Goal: Task Accomplishment & Management: Complete application form

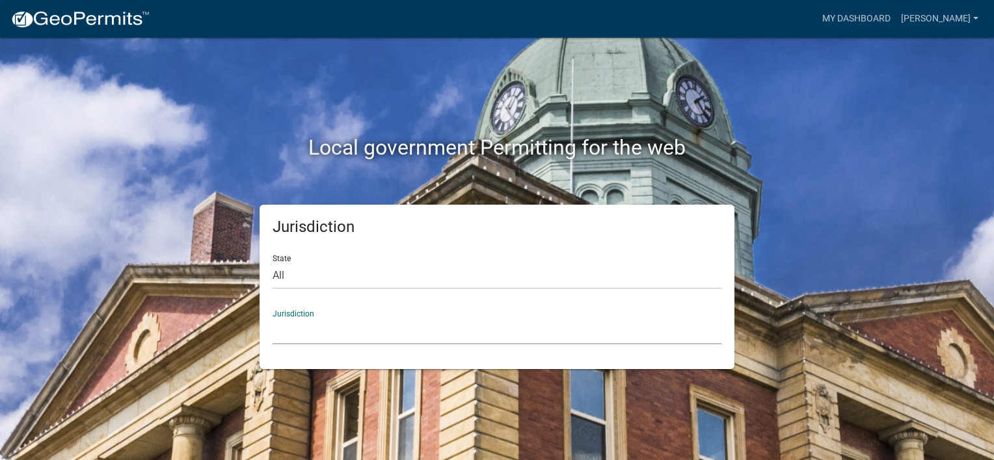
click at [284, 328] on select "[GEOGRAPHIC_DATA], [US_STATE] [GEOGRAPHIC_DATA], [US_STATE][PERSON_NAME][GEOGRA…" at bounding box center [496, 331] width 449 height 27
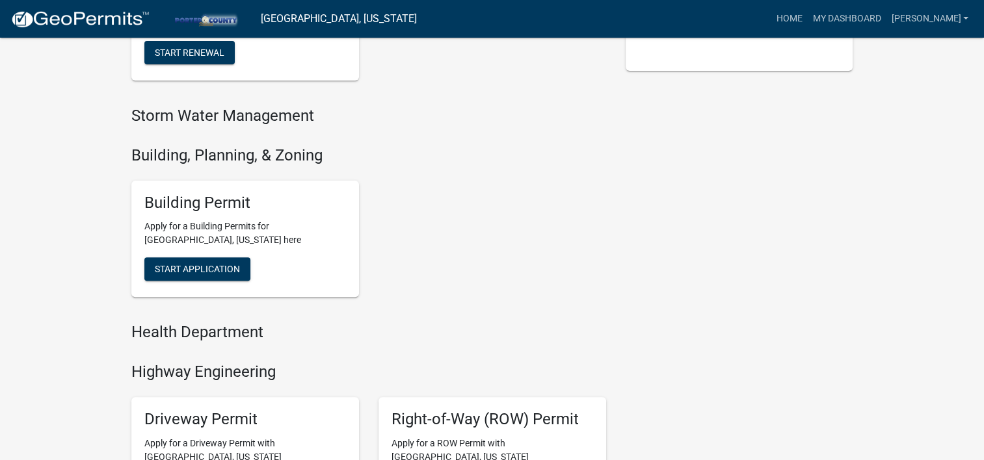
scroll to position [390, 0]
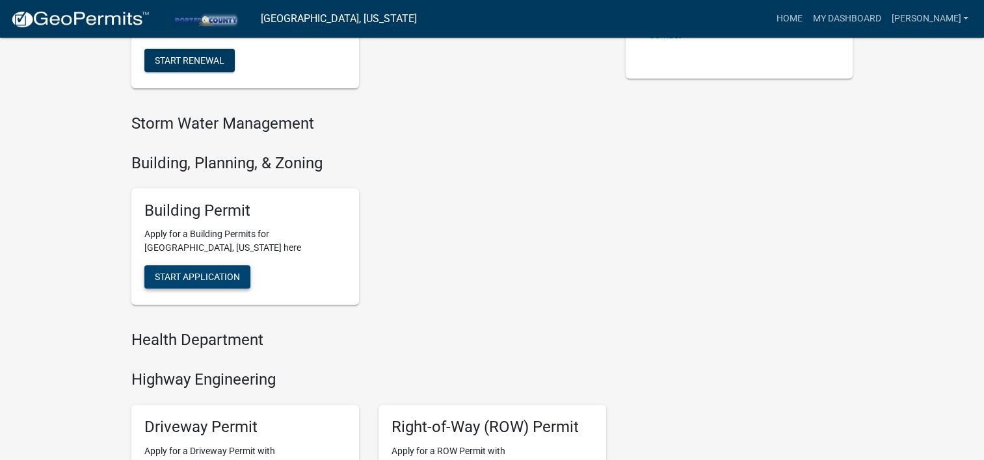
click at [189, 272] on span "Start Application" at bounding box center [197, 277] width 85 height 10
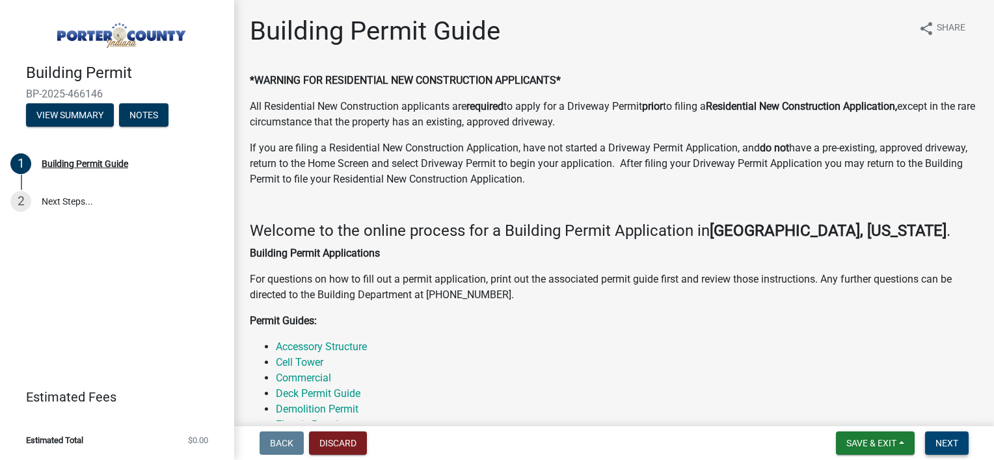
click at [955, 440] on span "Next" at bounding box center [946, 443] width 23 height 10
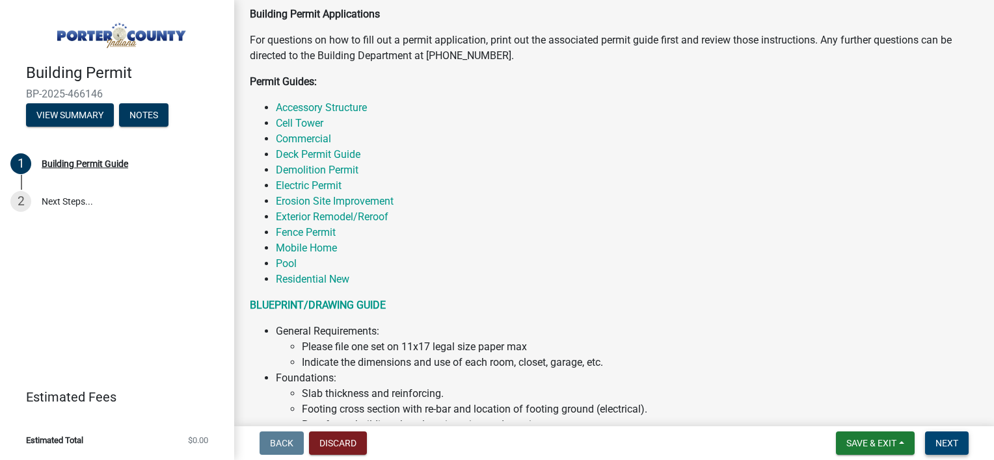
scroll to position [130, 0]
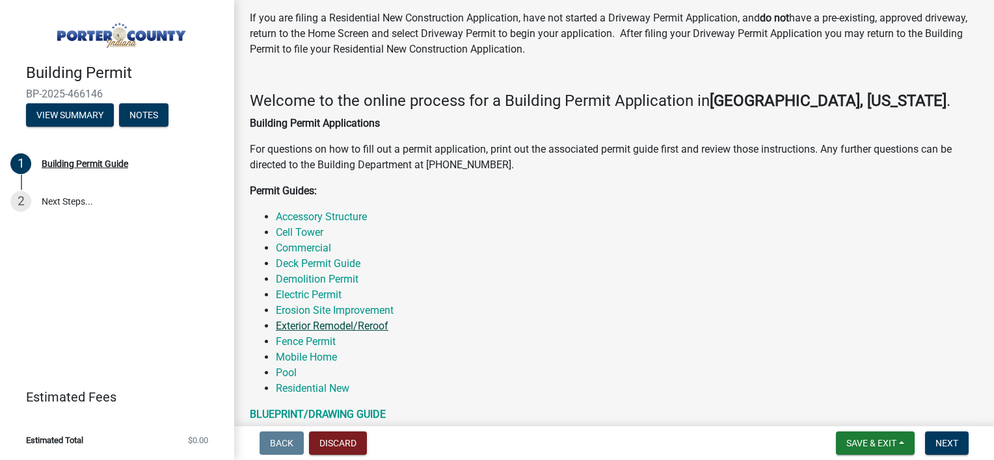
click at [331, 323] on link "Exterior Remodel/Reroof" at bounding box center [332, 326] width 112 height 12
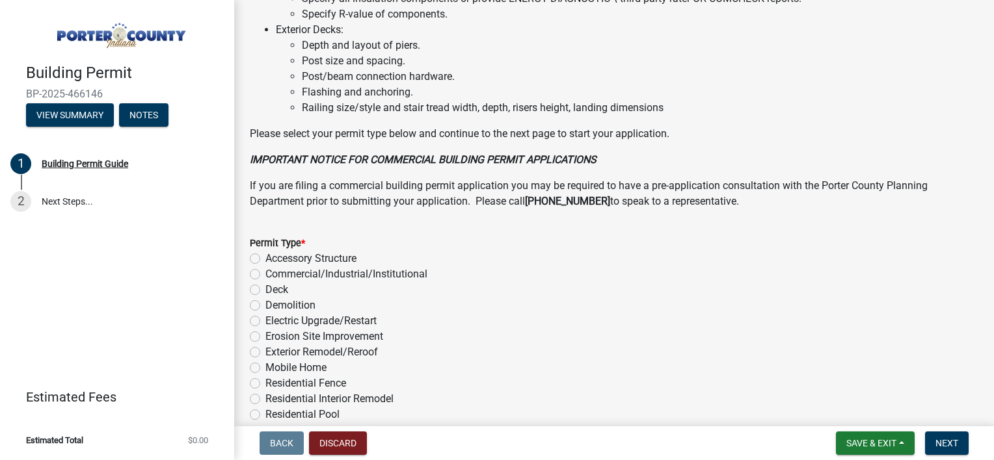
scroll to position [1040, 0]
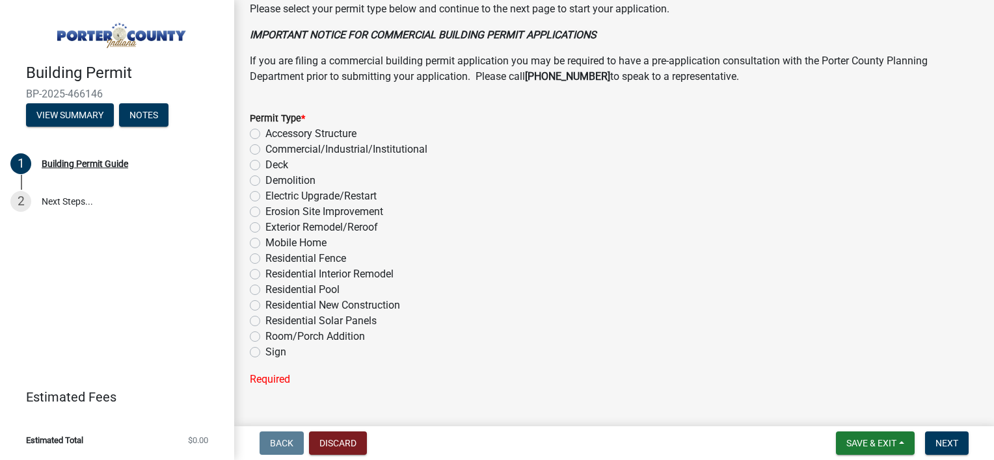
click at [365, 230] on label "Exterior Remodel/Reroof" at bounding box center [321, 228] width 112 height 16
click at [274, 228] on input "Exterior Remodel/Reroof" at bounding box center [269, 224] width 8 height 8
radio input "true"
click at [951, 445] on span "Next" at bounding box center [946, 443] width 23 height 10
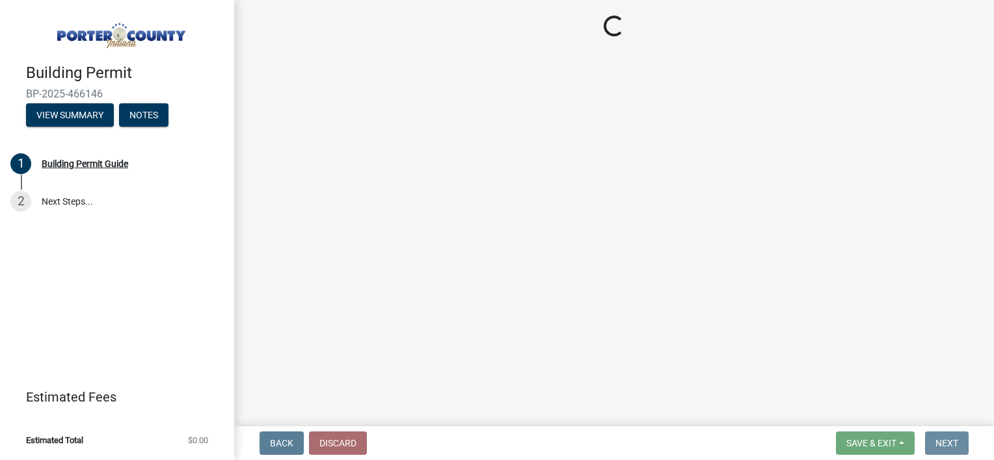
scroll to position [0, 0]
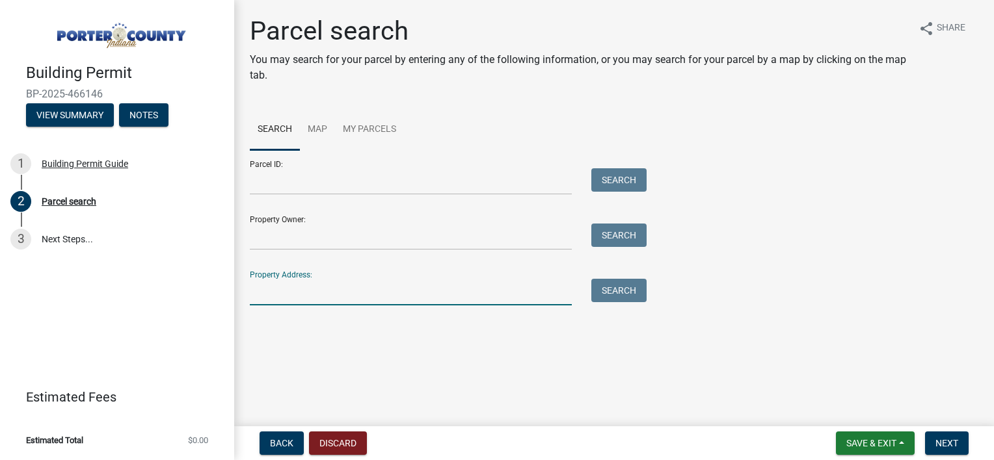
click at [283, 285] on input "Property Address:" at bounding box center [411, 292] width 322 height 27
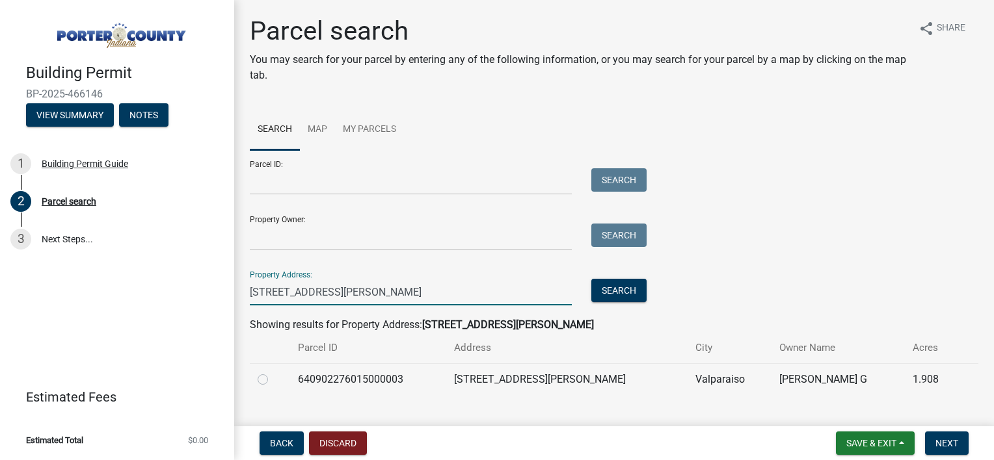
type input "[STREET_ADDRESS][PERSON_NAME]"
click at [273, 372] on label at bounding box center [273, 372] width 0 height 0
click at [273, 380] on input "radio" at bounding box center [277, 376] width 8 height 8
radio input "true"
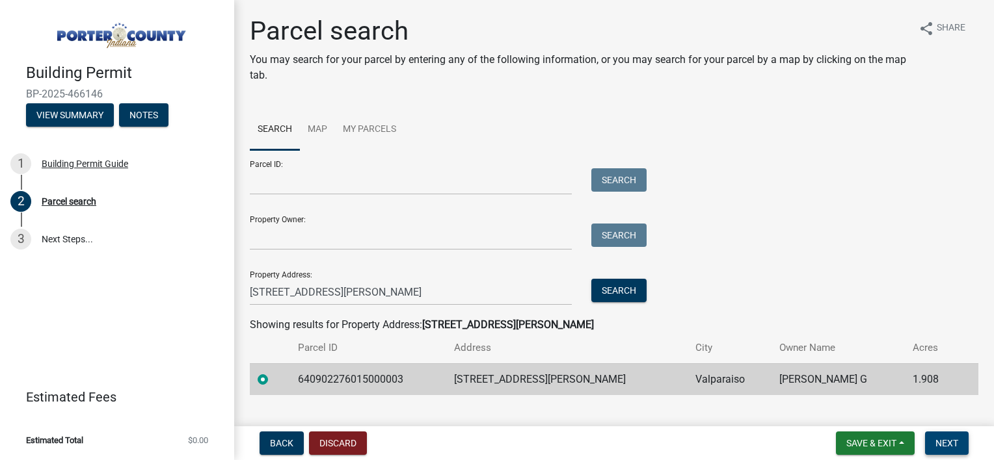
click at [944, 445] on span "Next" at bounding box center [946, 443] width 23 height 10
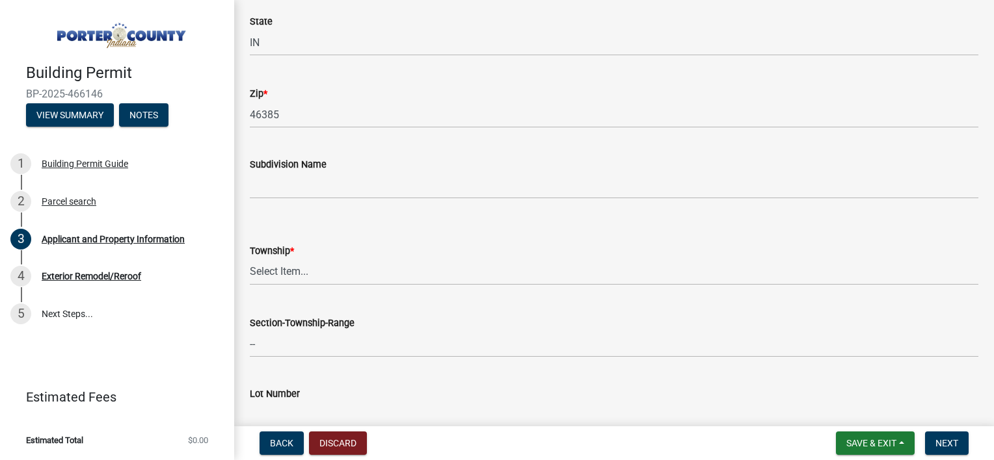
scroll to position [455, 0]
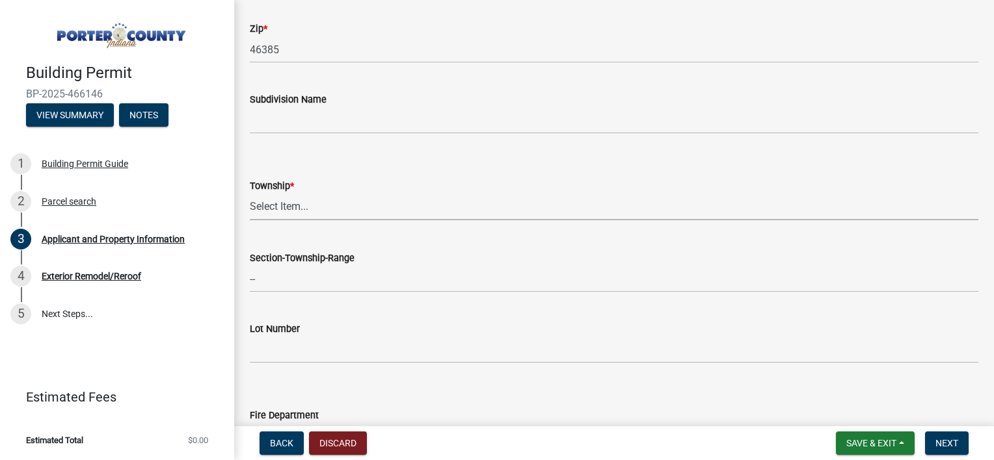
click at [300, 213] on select "Select Item... [PERSON_NAME][GEOGRAPHIC_DATA] [PERSON_NAME][GEOGRAPHIC_DATA] [G…" at bounding box center [614, 207] width 728 height 27
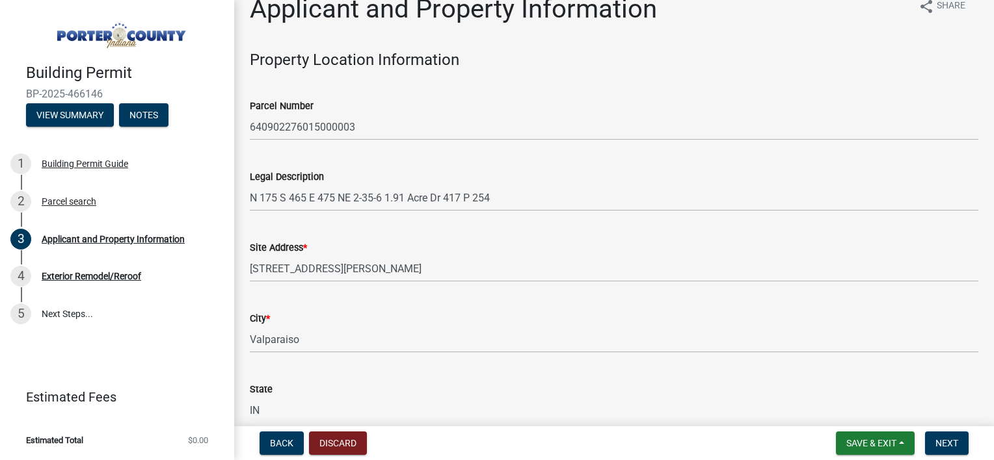
scroll to position [0, 0]
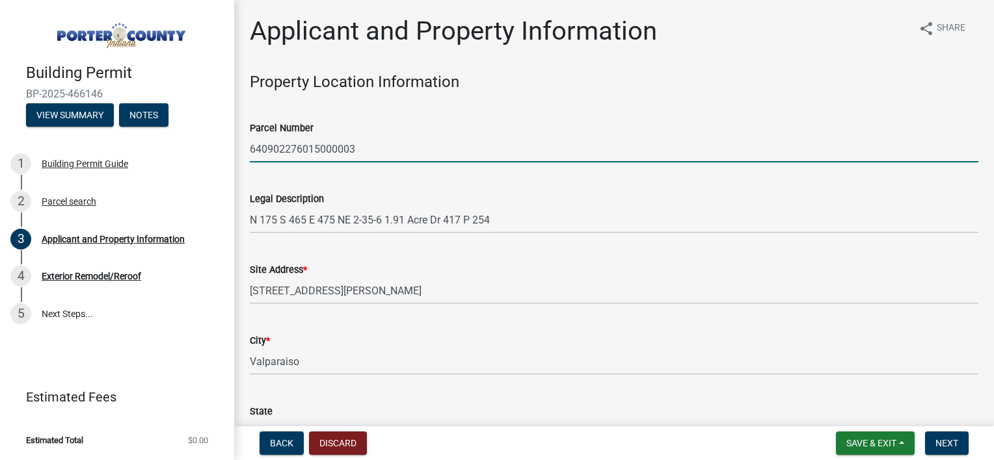
drag, startPoint x: 360, startPoint y: 148, endPoint x: 239, endPoint y: 144, distance: 121.0
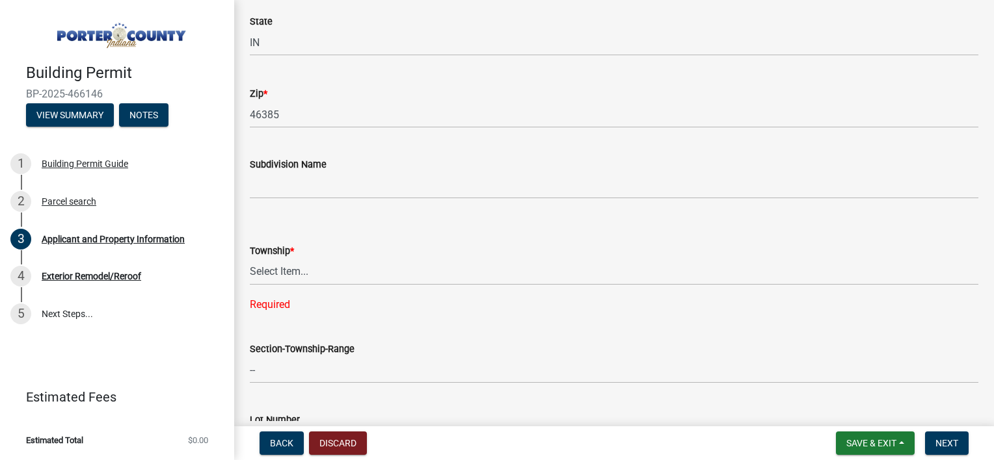
scroll to position [520, 0]
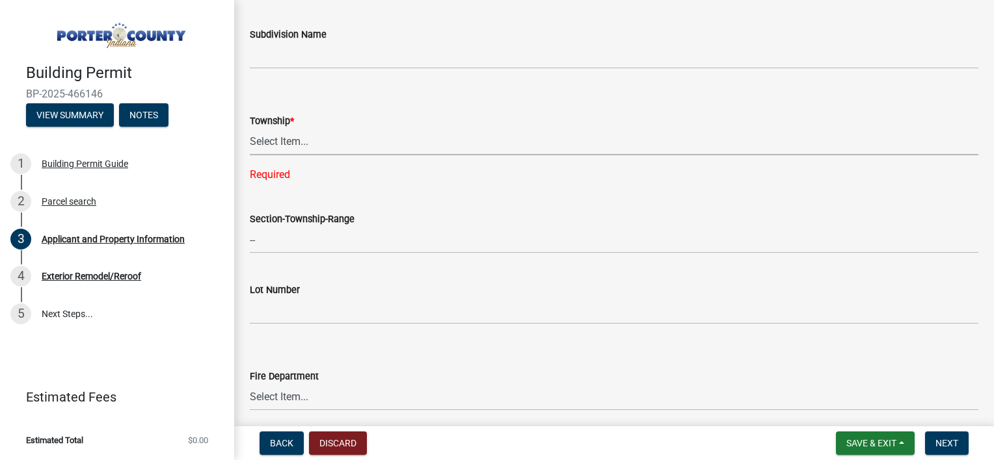
click at [280, 149] on select "Select Item... [PERSON_NAME][GEOGRAPHIC_DATA] [PERSON_NAME][GEOGRAPHIC_DATA] [G…" at bounding box center [614, 142] width 728 height 27
click at [250, 129] on select "Select Item... [PERSON_NAME][GEOGRAPHIC_DATA] [PERSON_NAME][GEOGRAPHIC_DATA] [G…" at bounding box center [614, 142] width 728 height 27
select select "6f5aa9ae-62ac-41bd-979a-9c71eae504cc"
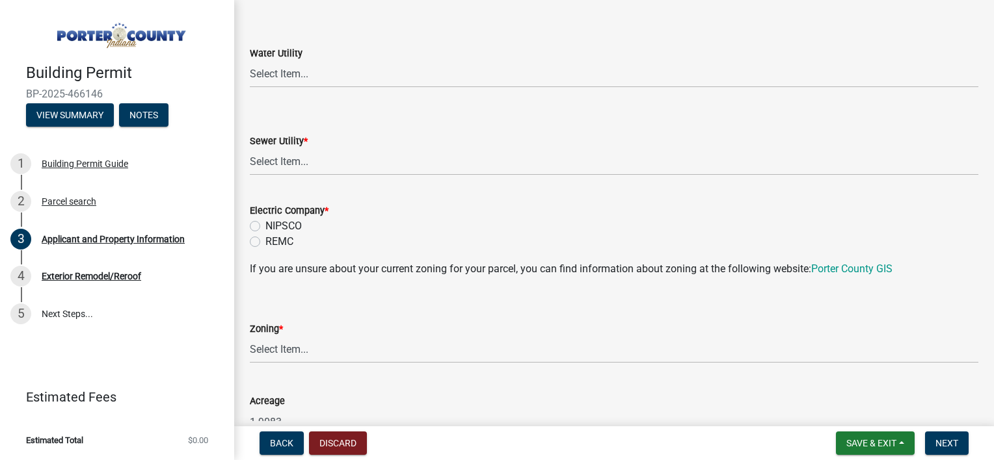
scroll to position [910, 0]
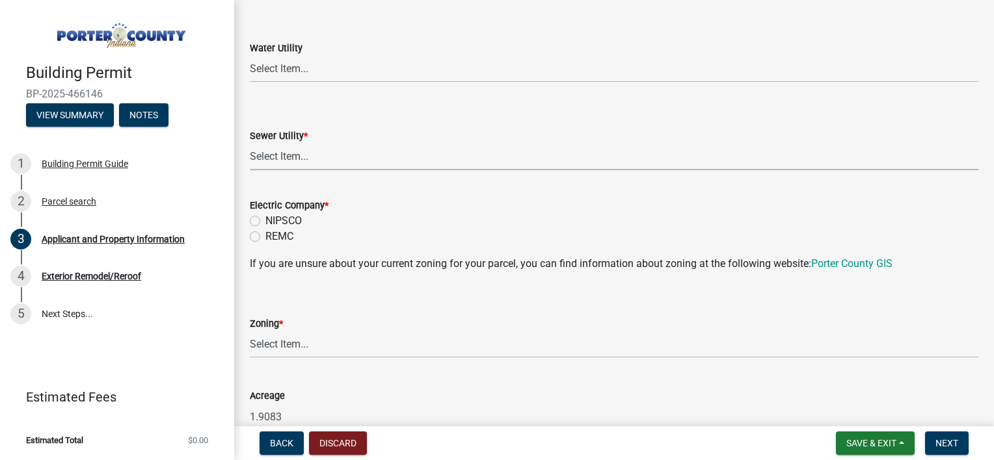
click at [302, 155] on select "Select Item... Aqua [US_STATE] Inc Damon Run Falling Waters Lake Eliza - LEACD …" at bounding box center [614, 157] width 728 height 27
click at [250, 144] on select "Select Item... Aqua [US_STATE] Inc Damon Run Falling Waters Lake Eliza - LEACD …" at bounding box center [614, 157] width 728 height 27
select select "ad46db9b-b68a-4590-8d08-f4fb10f3ead6"
click at [290, 220] on label "NIPSCO" at bounding box center [283, 221] width 36 height 16
click at [274, 220] on input "NIPSCO" at bounding box center [269, 217] width 8 height 8
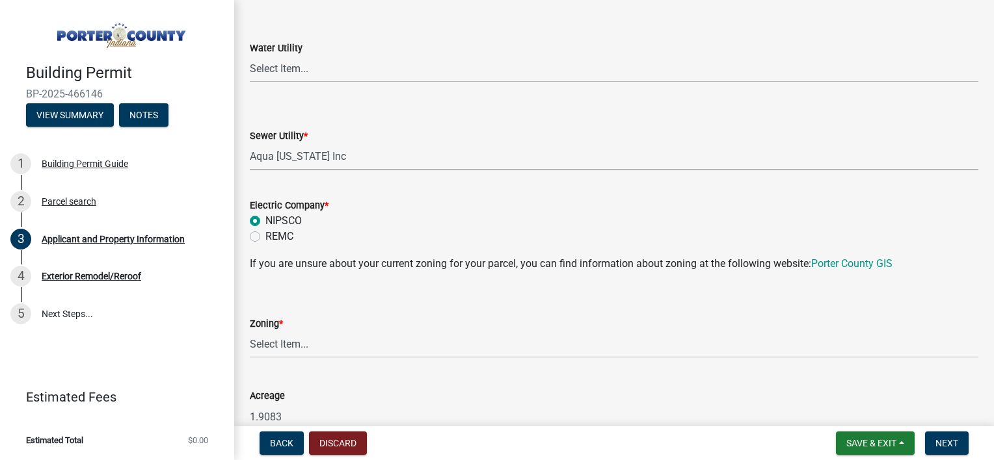
radio input "true"
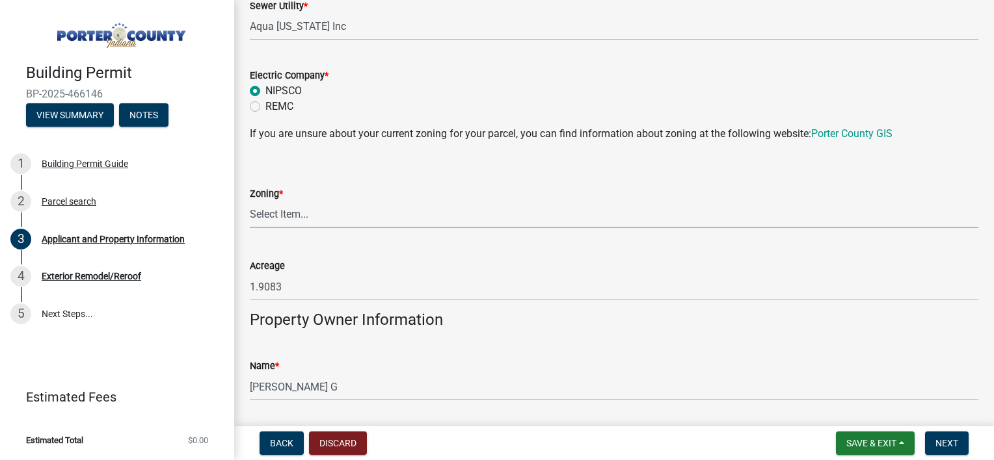
click at [310, 215] on select "Select Item... A1 A2 CH CM CN I1 I2 I3 IN MP OT P1 P2 PUD R1 R2 R3 R4 RL RR" at bounding box center [614, 215] width 728 height 27
click at [248, 237] on div "Applicant and Property Information share Share Property Location Information Pa…" at bounding box center [614, 144] width 748 height 2339
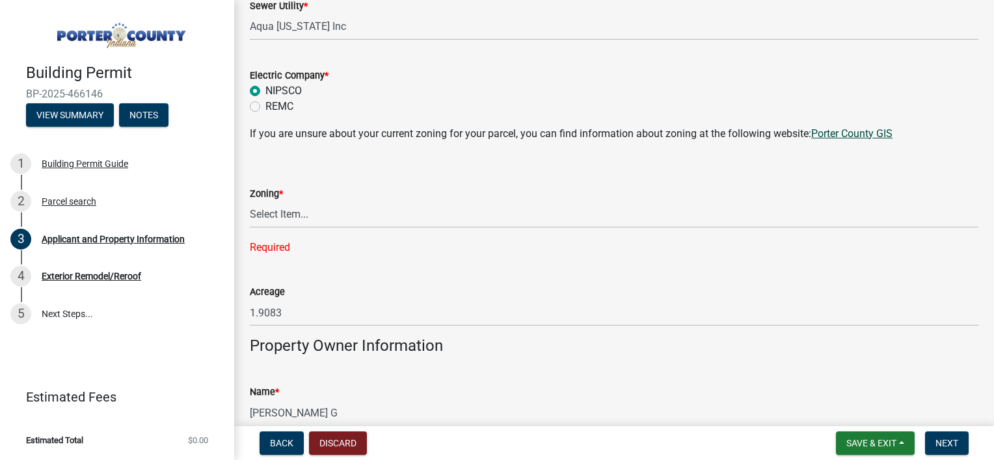
click at [830, 135] on link "Porter County GIS" at bounding box center [851, 133] width 81 height 12
click at [270, 218] on select "Select Item... A1 A2 CH CM CN I1 I2 I3 IN MP OT P1 P2 PUD R1 R2 R3 R4 RL RR" at bounding box center [614, 215] width 728 height 27
click at [250, 202] on select "Select Item... A1 A2 CH CM CN I1 I2 I3 IN MP OT P1 P2 PUD R1 R2 R3 R4 RL RR" at bounding box center [614, 215] width 728 height 27
select select "92efe679-05f4-414a-9426-51627fba5de6"
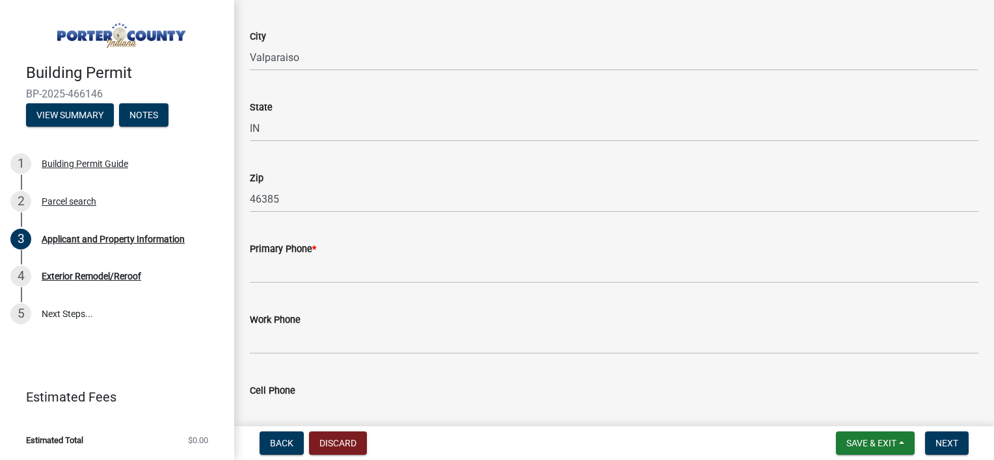
scroll to position [1626, 0]
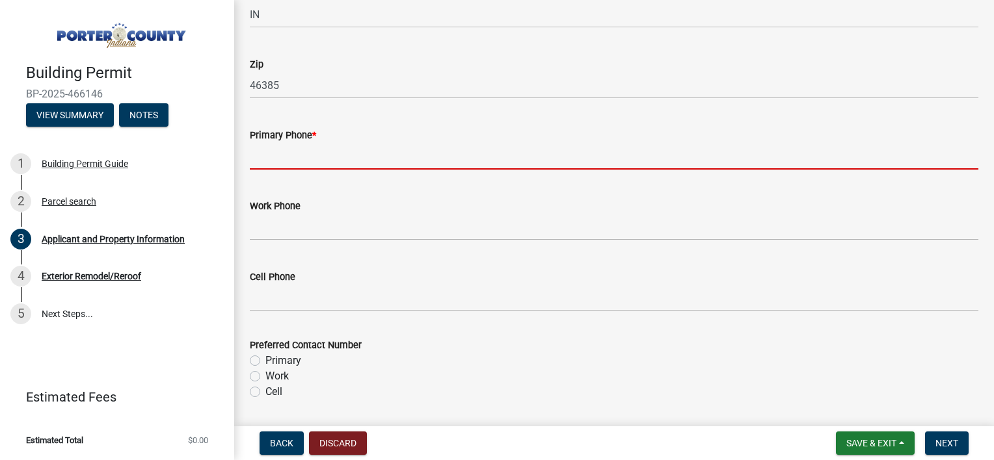
click at [280, 156] on input "Primary Phone *" at bounding box center [614, 156] width 728 height 27
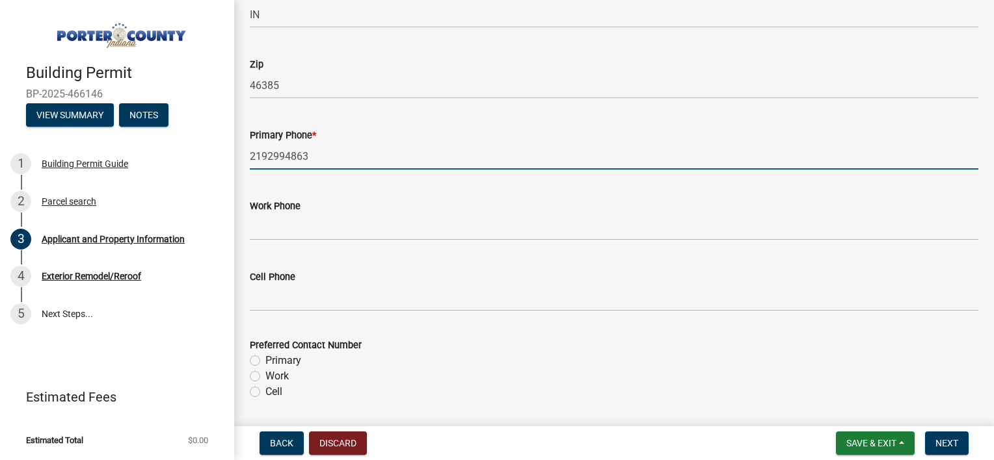
type input "2192994863"
click at [241, 180] on div "Work Phone" at bounding box center [614, 210] width 748 height 60
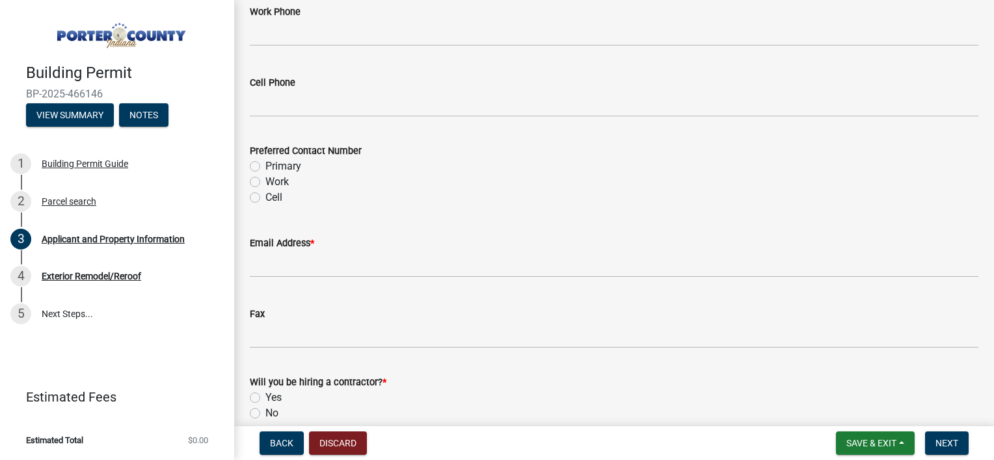
scroll to position [1821, 0]
click at [274, 161] on label "Primary" at bounding box center [283, 166] width 36 height 16
click at [274, 161] on input "Primary" at bounding box center [269, 162] width 8 height 8
radio input "true"
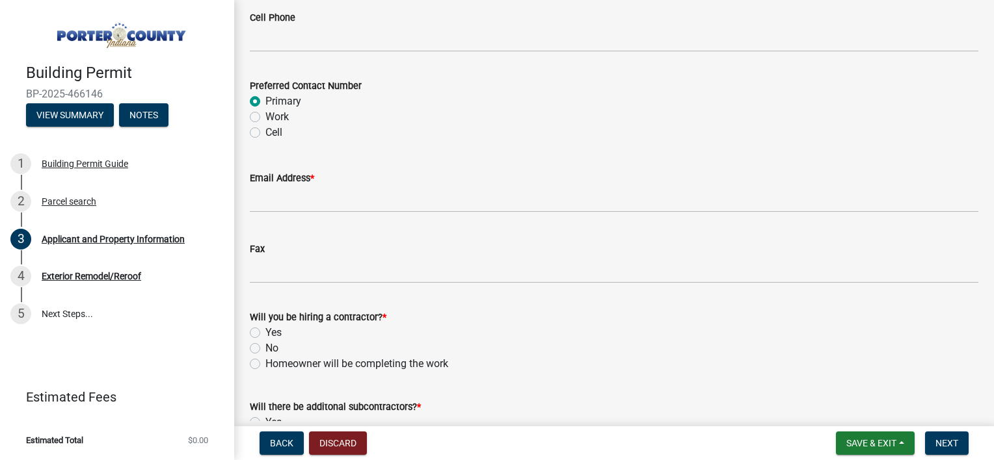
scroll to position [1886, 0]
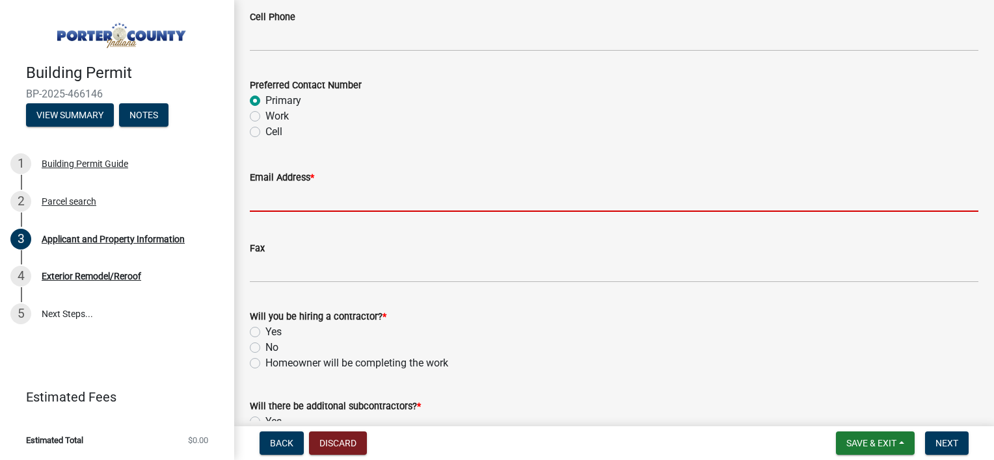
click at [286, 202] on input "Email Address *" at bounding box center [614, 198] width 728 height 27
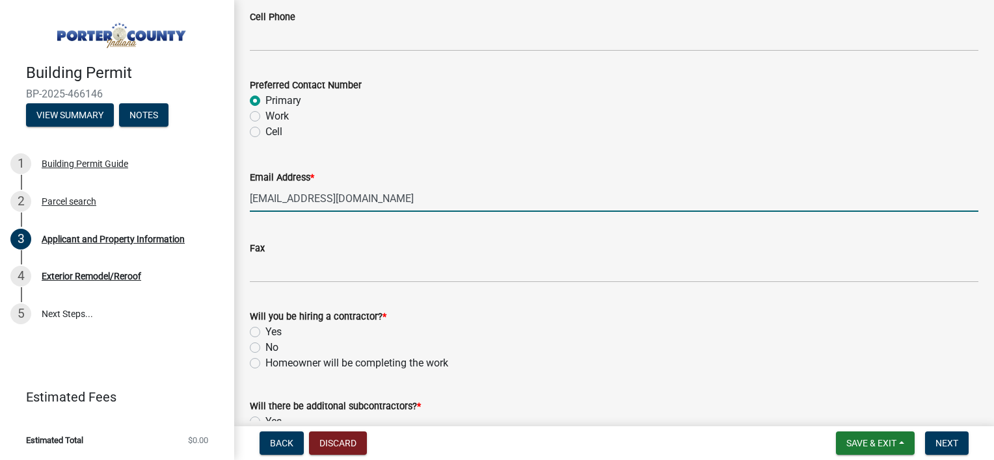
type input "[EMAIL_ADDRESS][DOMAIN_NAME]"
click at [251, 231] on div "Fax" at bounding box center [614, 252] width 728 height 60
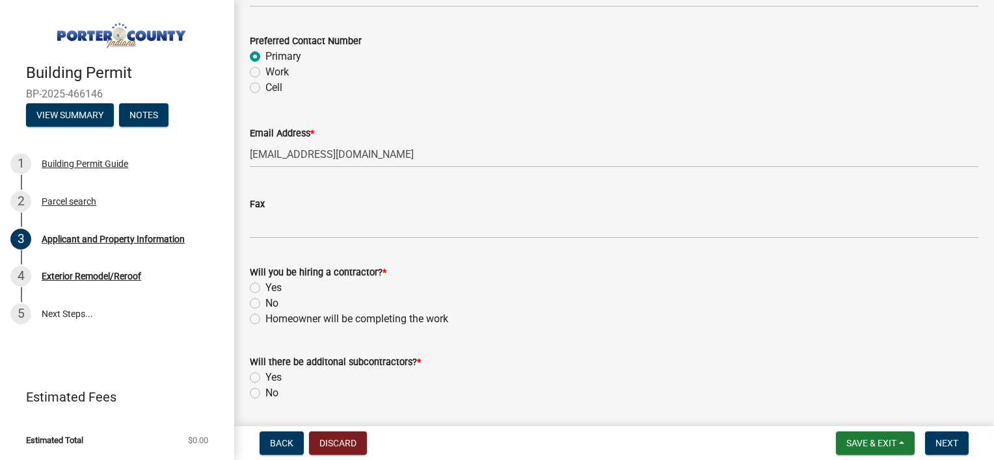
scroll to position [1951, 0]
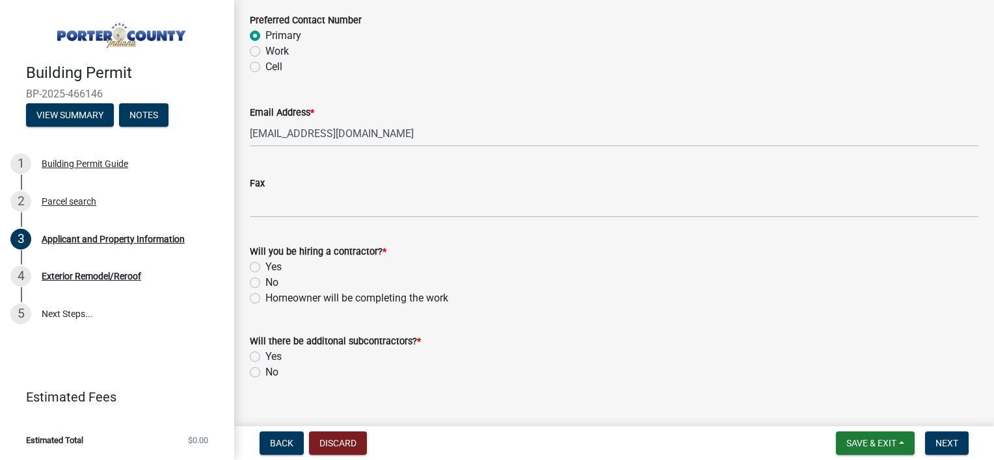
click at [265, 265] on label "Yes" at bounding box center [273, 267] width 16 height 16
click at [265, 265] on input "Yes" at bounding box center [269, 263] width 8 height 8
radio input "true"
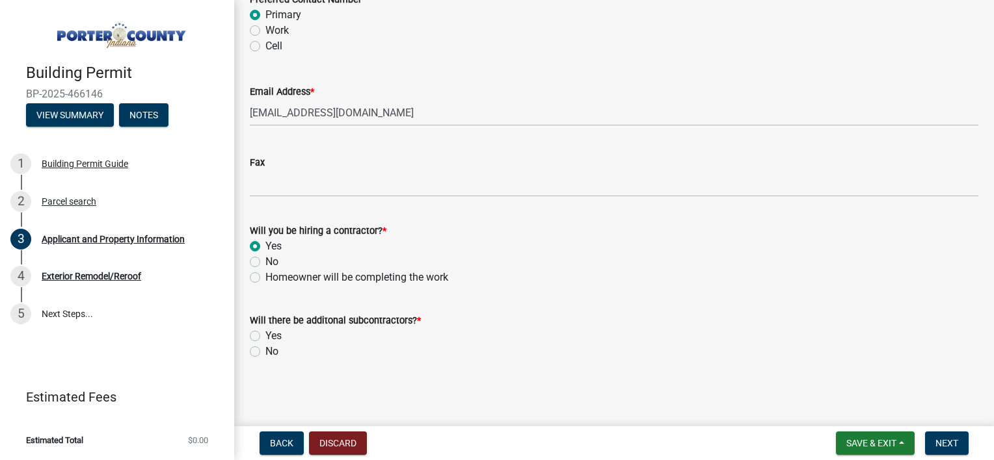
click at [265, 354] on label "No" at bounding box center [271, 352] width 13 height 16
click at [265, 352] on input "No" at bounding box center [269, 348] width 8 height 8
radio input "true"
click at [960, 446] on button "Next" at bounding box center [947, 443] width 44 height 23
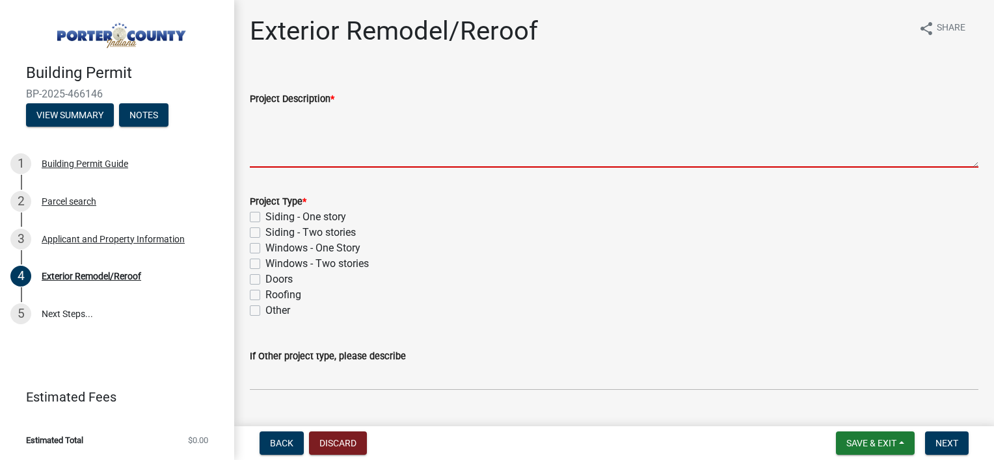
click at [299, 125] on textarea "Project Description *" at bounding box center [614, 137] width 728 height 61
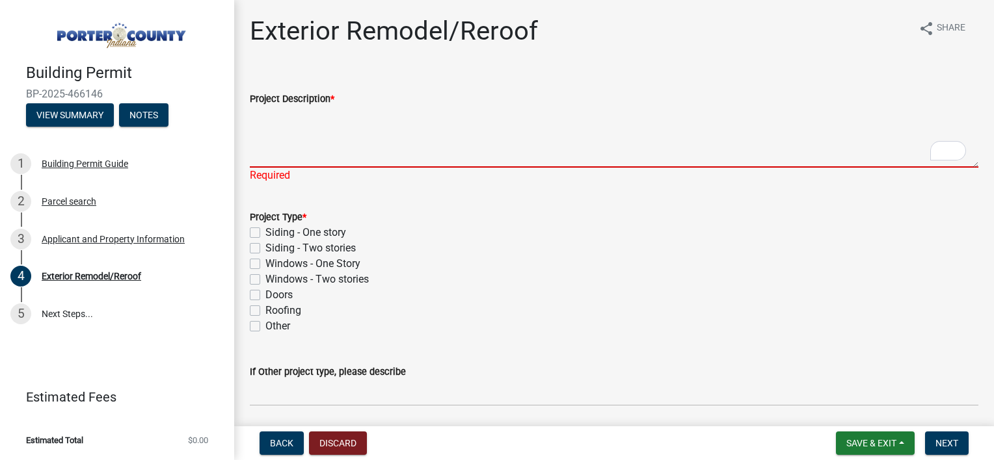
click at [316, 129] on textarea "Project Description *" at bounding box center [614, 137] width 728 height 61
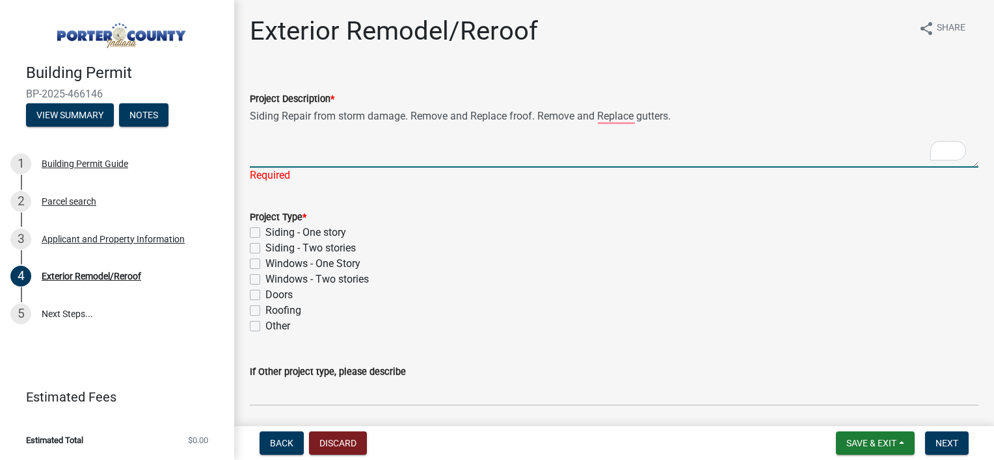
type textarea "Siding Repair from storm damage. Remove and Replace froof. Remove and Replace g…"
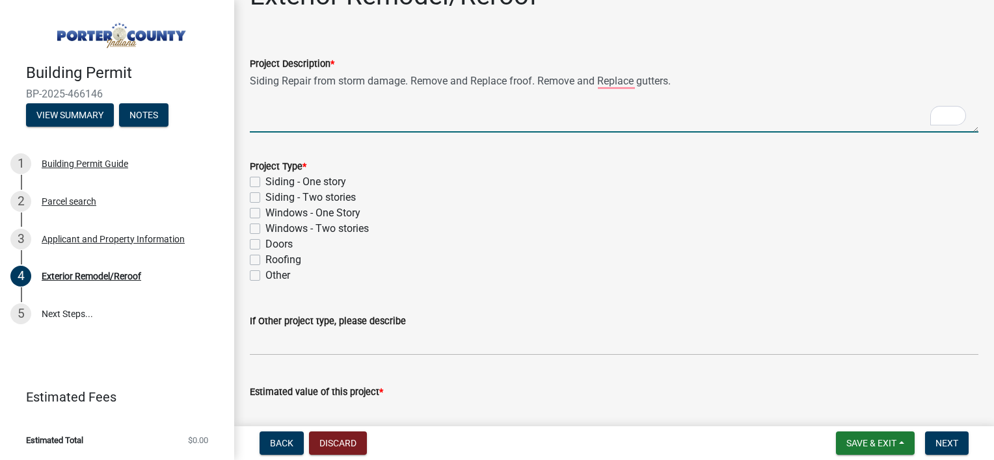
scroll to position [65, 0]
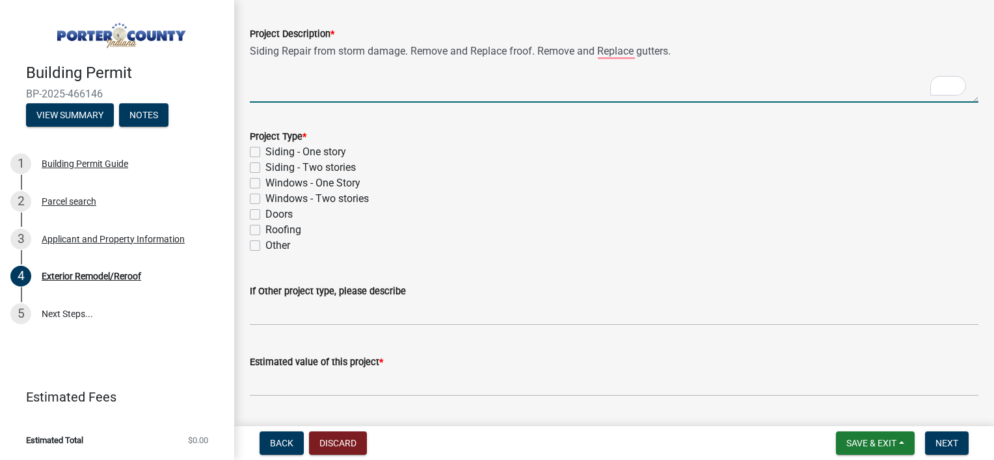
click at [302, 167] on label "Siding - Two stories" at bounding box center [310, 168] width 90 height 16
click at [274, 167] on input "Siding - Two stories" at bounding box center [269, 164] width 8 height 8
checkbox input "true"
checkbox input "false"
checkbox input "true"
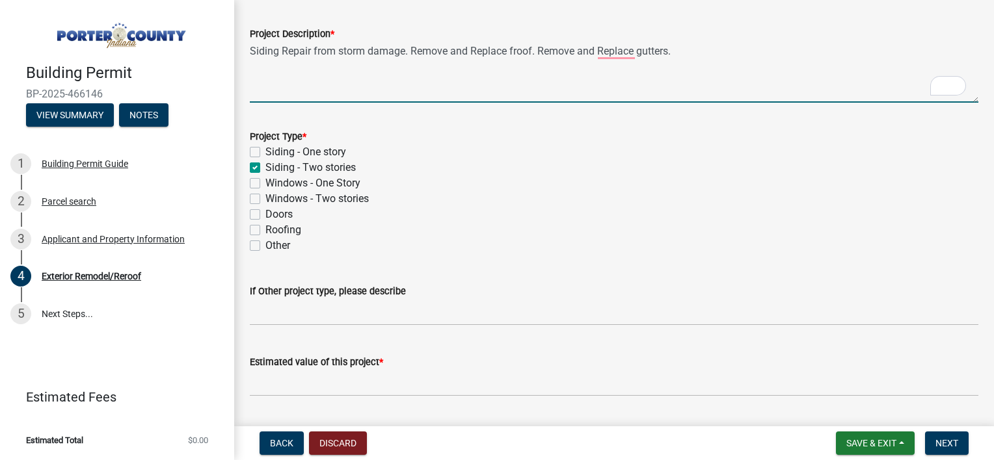
checkbox input "false"
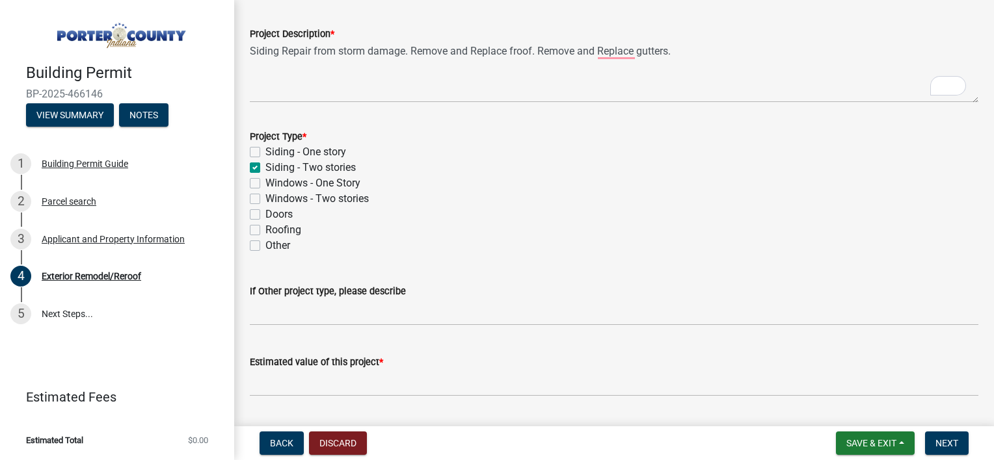
click at [288, 228] on label "Roofing" at bounding box center [283, 230] width 36 height 16
click at [274, 228] on input "Roofing" at bounding box center [269, 226] width 8 height 8
checkbox input "true"
checkbox input "false"
checkbox input "true"
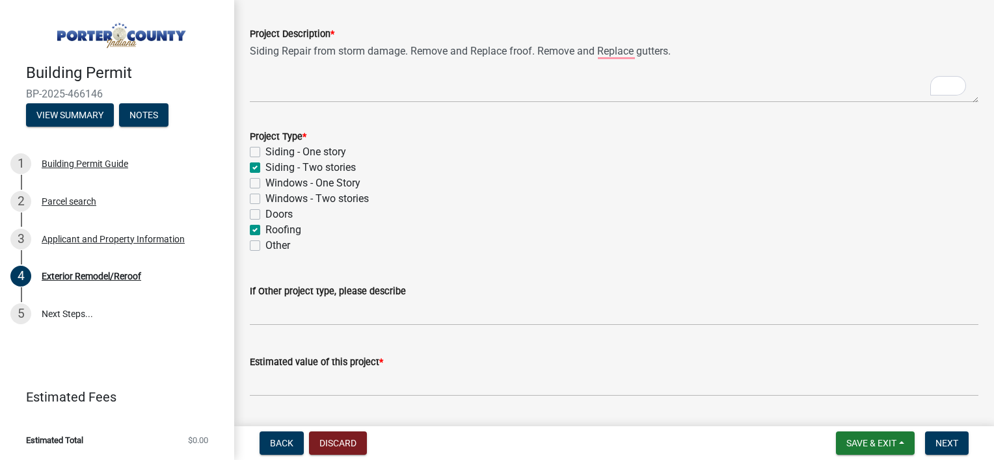
checkbox input "false"
checkbox input "true"
checkbox input "false"
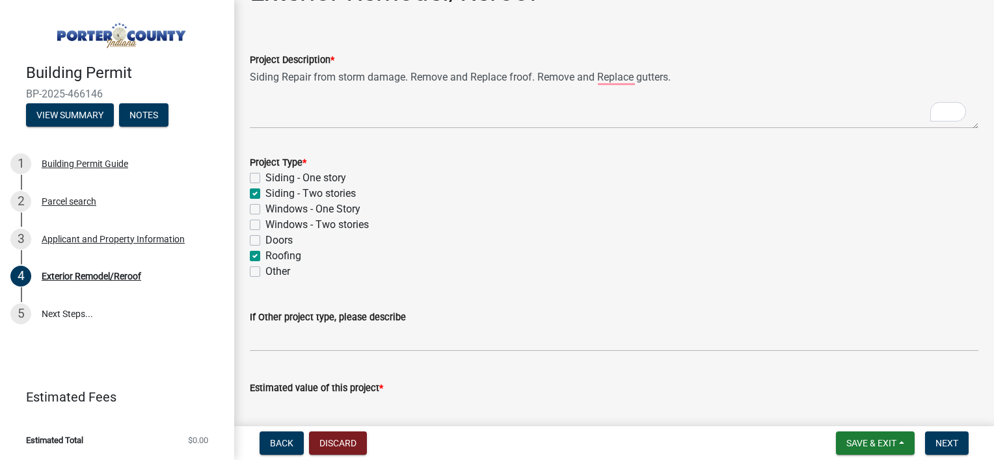
scroll to position [103, 0]
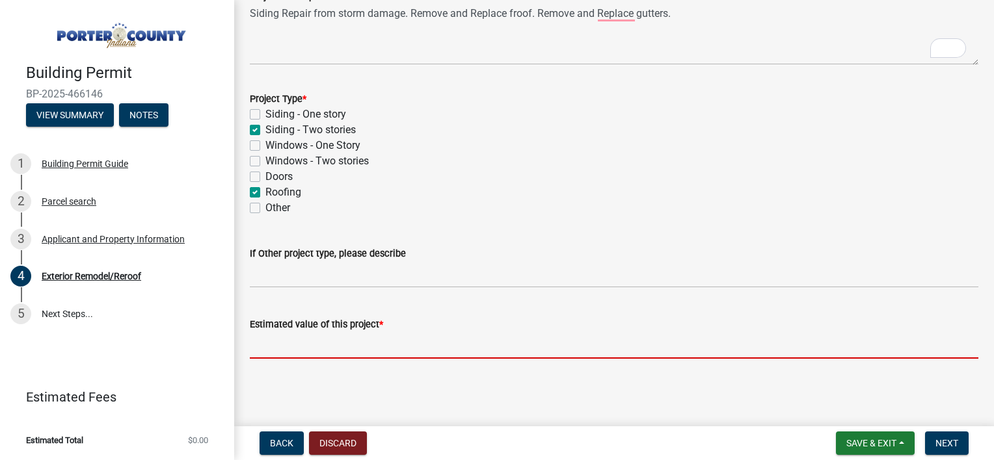
click at [325, 350] on input "text" at bounding box center [614, 345] width 728 height 27
click at [274, 338] on input "text" at bounding box center [614, 345] width 728 height 27
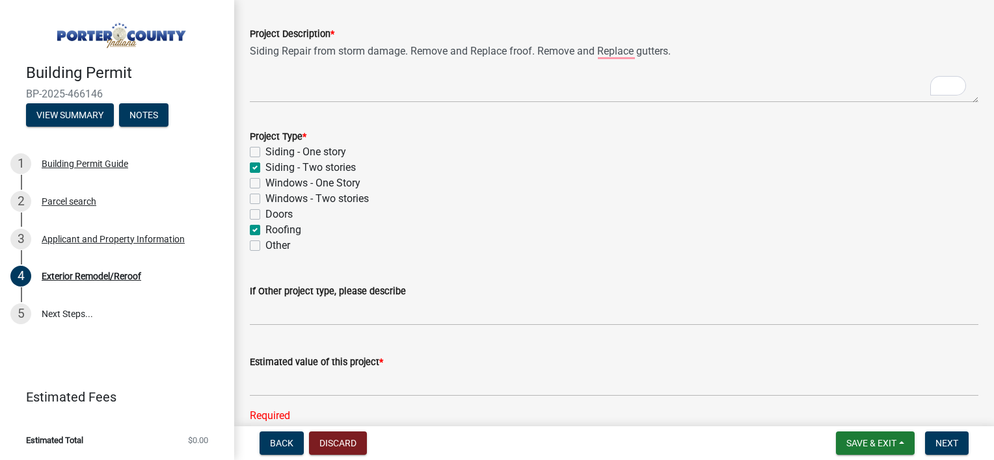
scroll to position [129, 0]
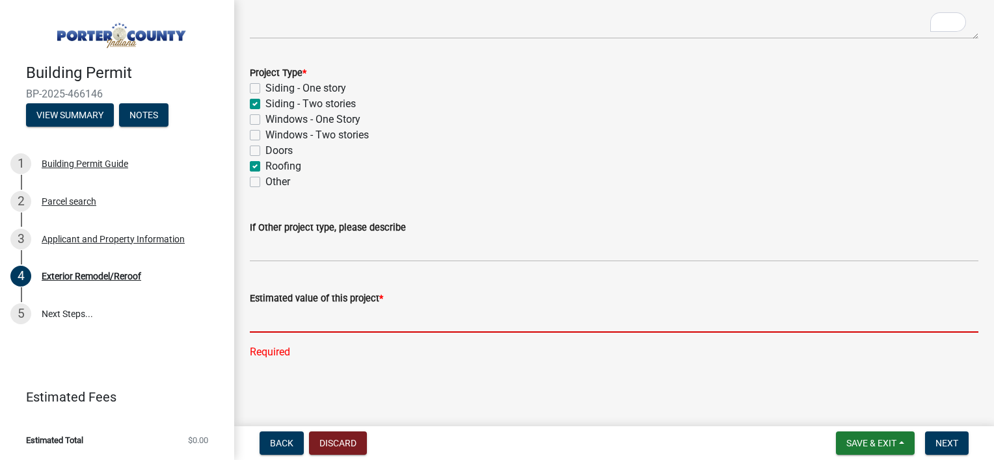
click at [297, 326] on input "text" at bounding box center [614, 319] width 728 height 27
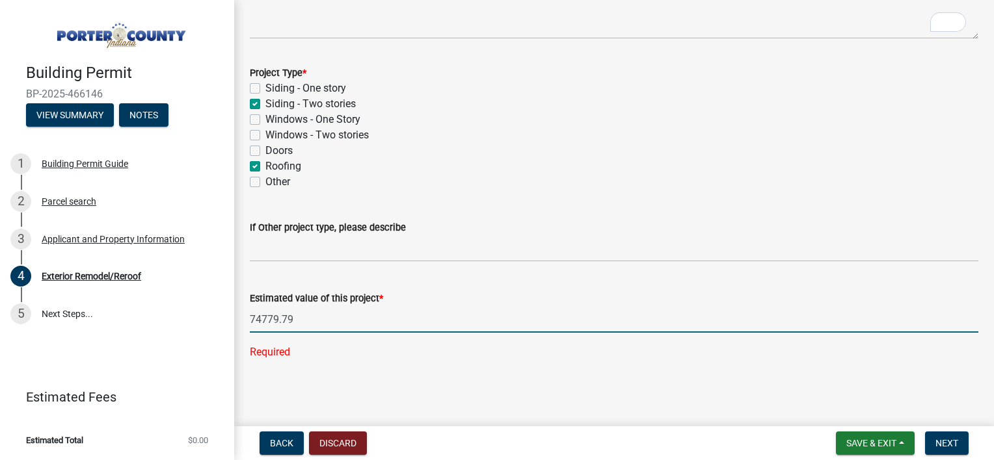
type input "74779.79"
click at [302, 378] on div "Exterior Remodel/Reroof share Share Project Description * Siding Repair from st…" at bounding box center [614, 134] width 748 height 495
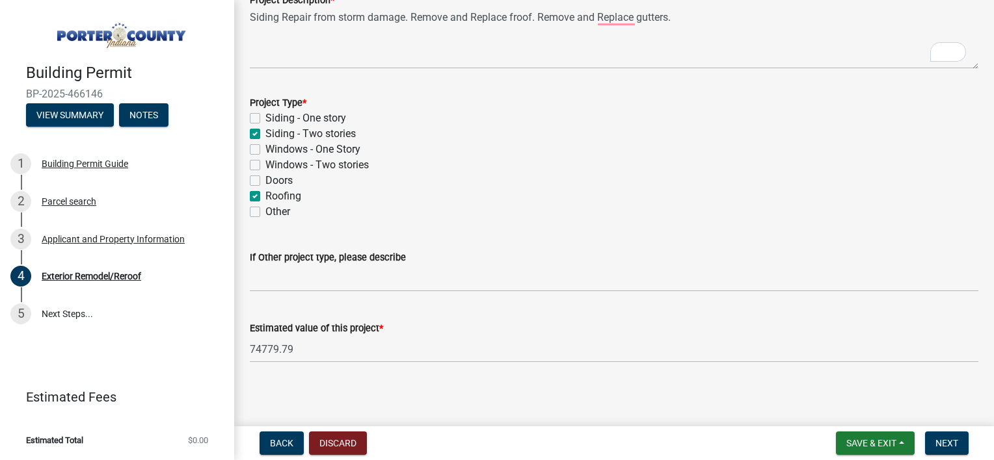
scroll to position [103, 0]
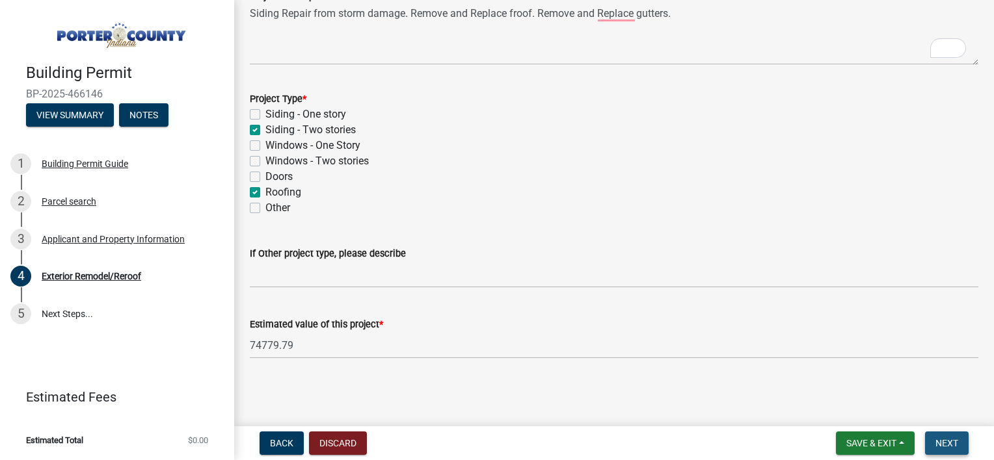
click at [942, 440] on span "Next" at bounding box center [946, 443] width 23 height 10
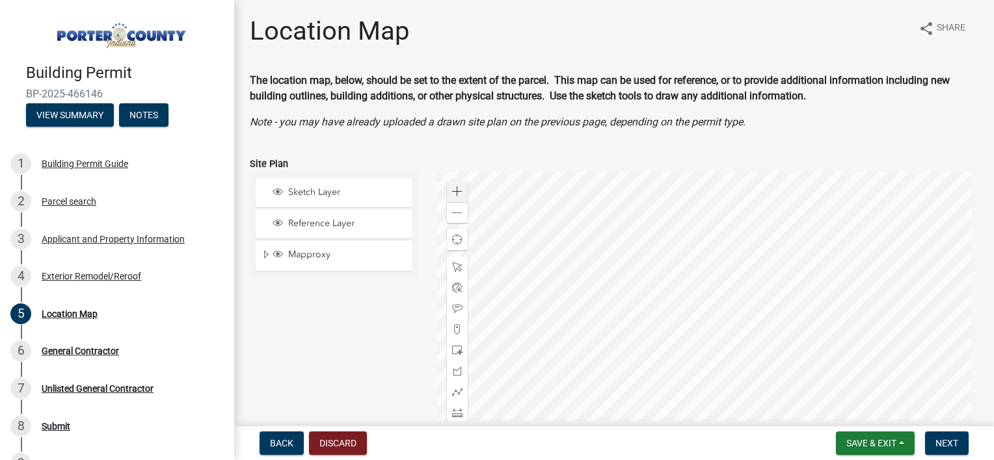
click at [682, 343] on div at bounding box center [708, 334] width 542 height 325
click at [943, 439] on span "Next" at bounding box center [946, 443] width 23 height 10
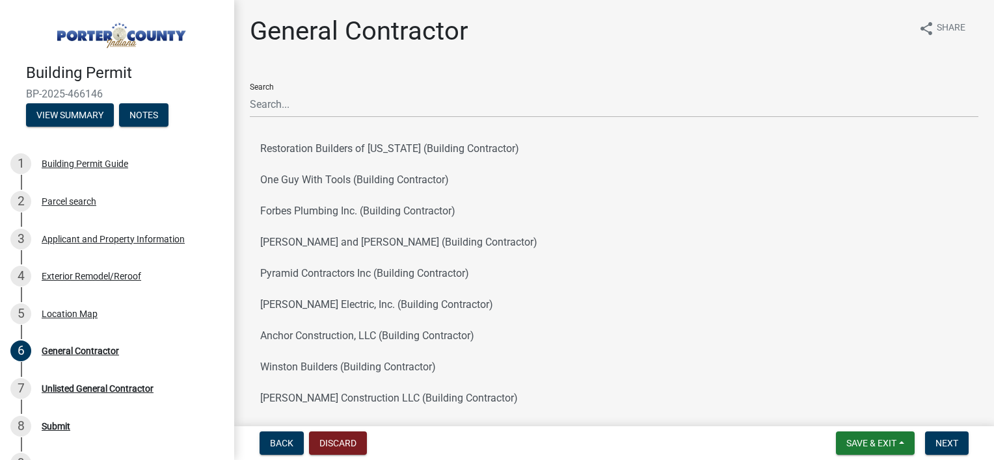
click at [323, 118] on div "Search Restoration Builders of [US_STATE] (Building Contractor) One Guy With To…" at bounding box center [614, 273] width 728 height 401
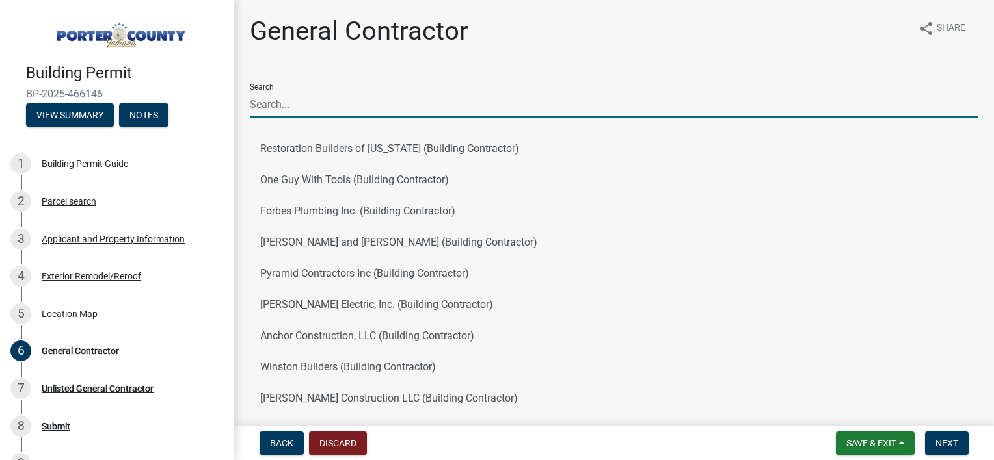
click at [312, 112] on input "Search" at bounding box center [614, 104] width 728 height 27
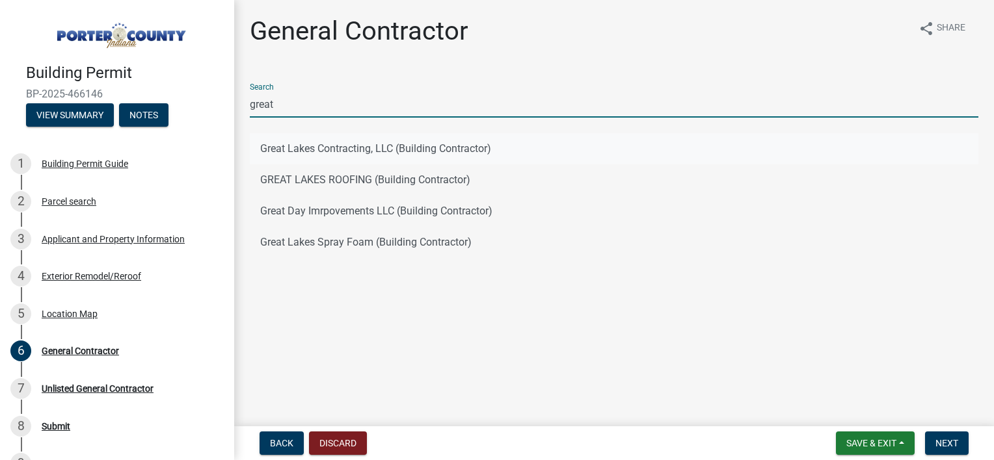
type input "great"
click at [352, 150] on button "Great Lakes Contracting, LLC (Building Contractor)" at bounding box center [614, 148] width 728 height 31
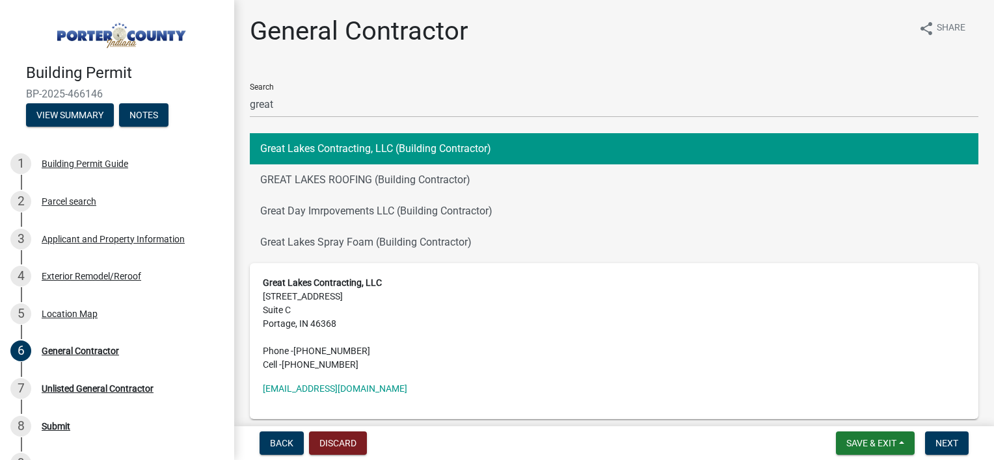
click at [346, 276] on address "Great Lakes Contracting, LLC [STREET_ADDRESS] [GEOGRAPHIC_DATA] Phone - [PHONE_…" at bounding box center [614, 324] width 702 height 96
click at [317, 302] on address "Great Lakes Contracting, LLC [STREET_ADDRESS] [GEOGRAPHIC_DATA] Phone - [PHONE_…" at bounding box center [614, 324] width 702 height 96
click at [950, 440] on span "Next" at bounding box center [946, 443] width 23 height 10
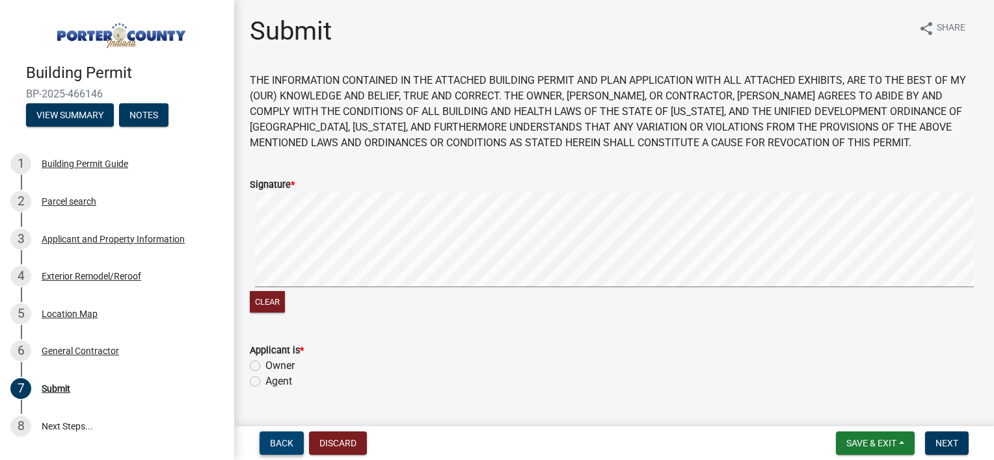
click at [287, 438] on span "Back" at bounding box center [281, 443] width 23 height 10
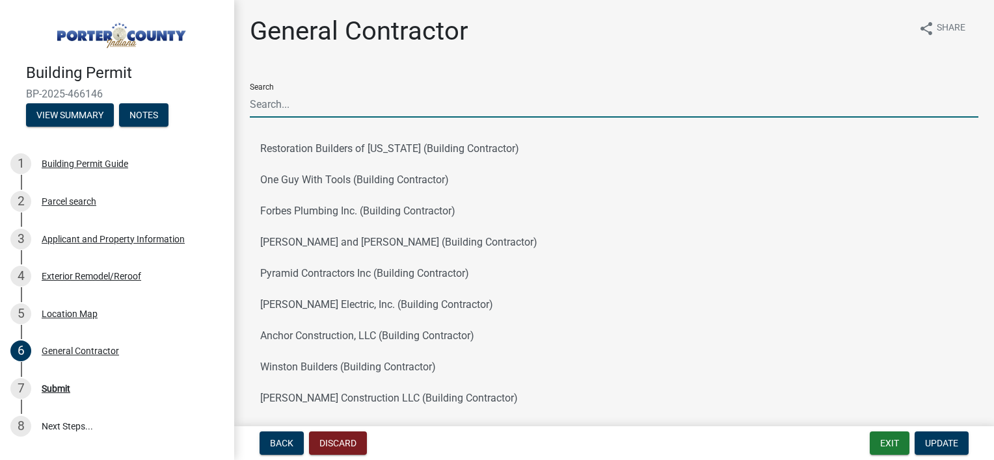
click at [304, 108] on input "Search" at bounding box center [614, 104] width 728 height 27
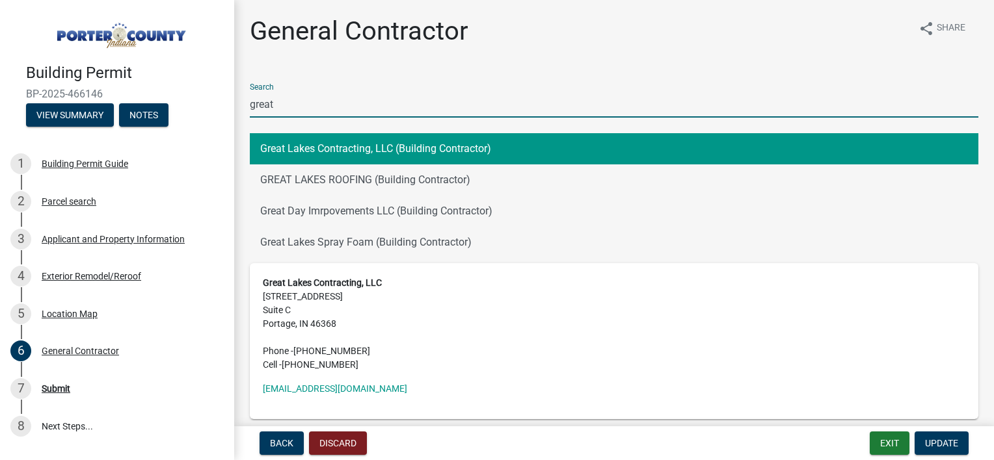
type input "great"
click at [312, 146] on button "Great Lakes Contracting, LLC (Building Contractor)" at bounding box center [614, 148] width 728 height 31
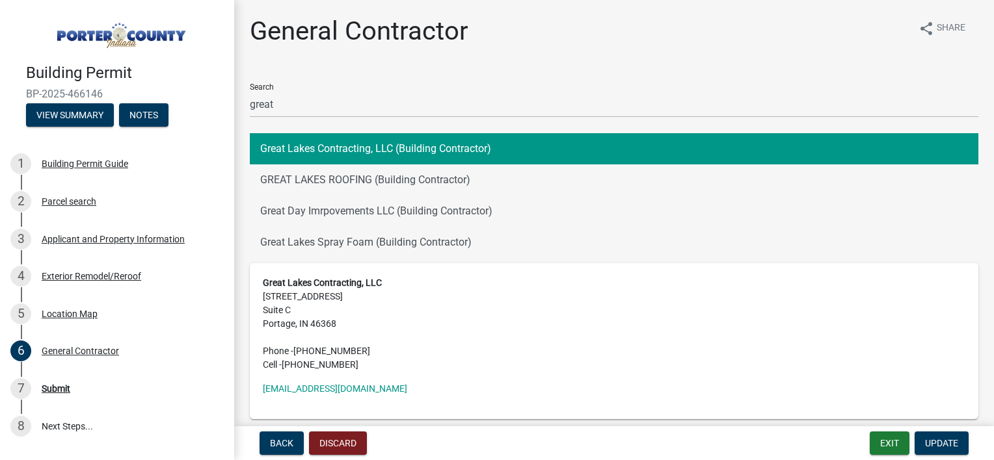
click at [300, 311] on address "Great Lakes Contracting, LLC [STREET_ADDRESS] [GEOGRAPHIC_DATA] Phone - [PHONE_…" at bounding box center [614, 324] width 702 height 96
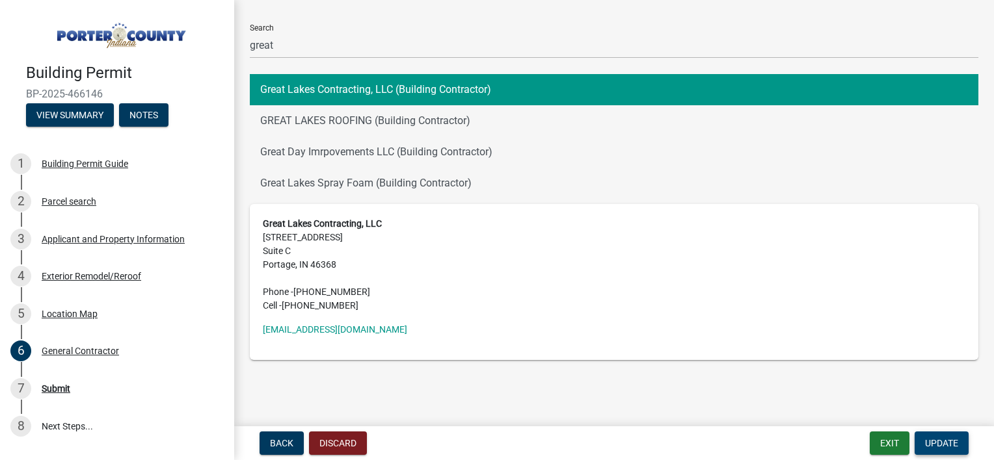
click at [960, 438] on button "Update" at bounding box center [941, 443] width 54 height 23
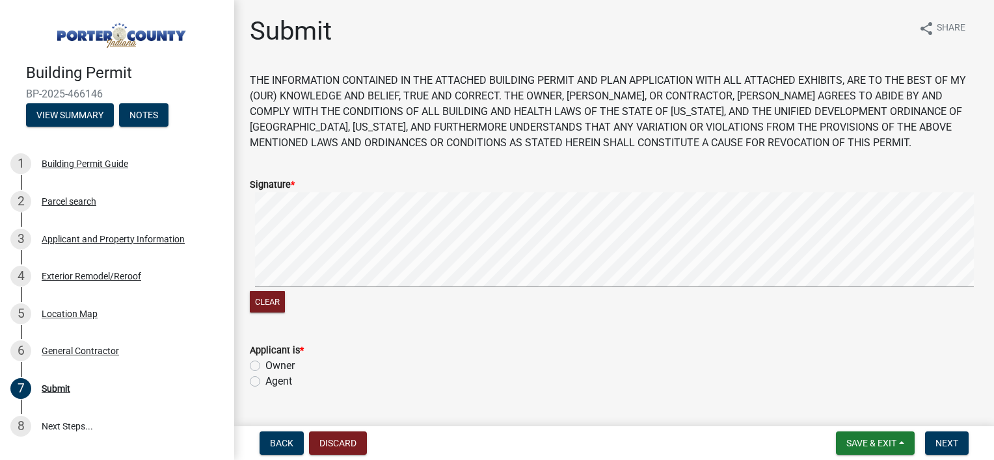
click at [279, 367] on label "Owner" at bounding box center [279, 366] width 29 height 16
click at [274, 367] on input "Owner" at bounding box center [269, 362] width 8 height 8
radio input "true"
click at [950, 446] on span "Next" at bounding box center [946, 443] width 23 height 10
click at [936, 438] on span "Next" at bounding box center [946, 443] width 23 height 10
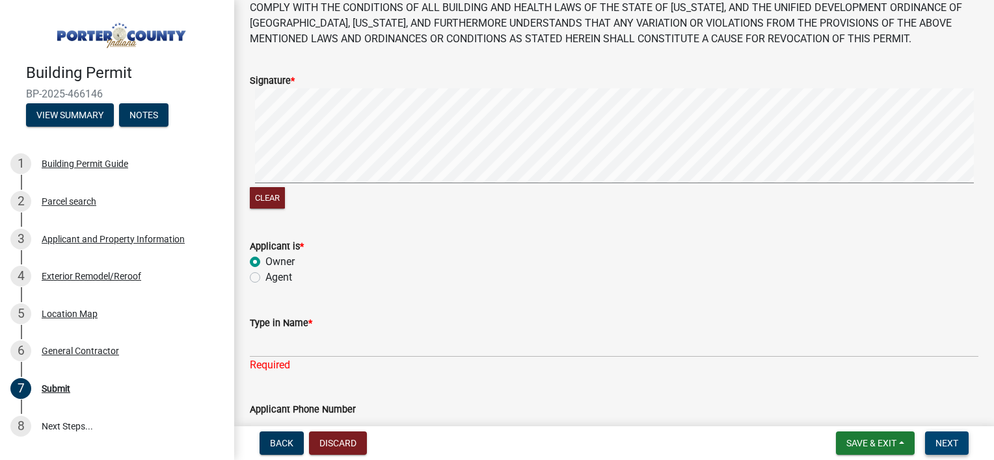
scroll to position [105, 0]
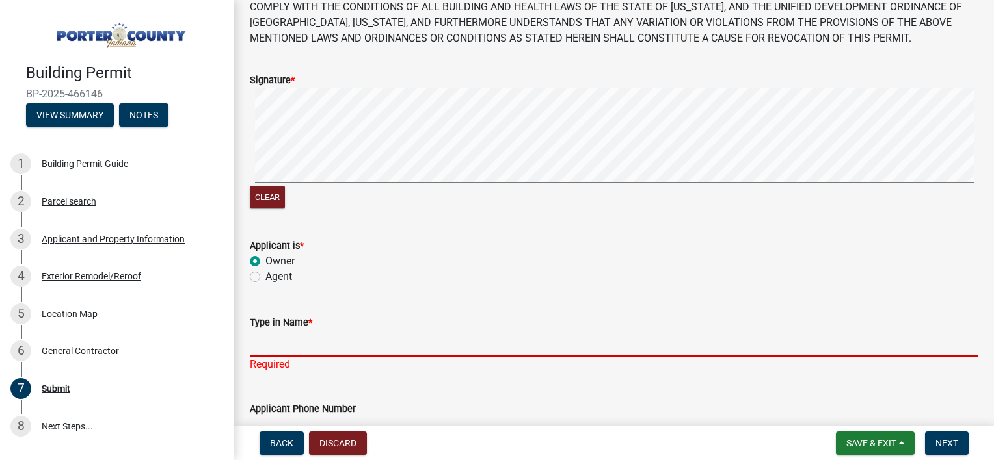
click at [298, 341] on input "Type in Name *" at bounding box center [614, 343] width 728 height 27
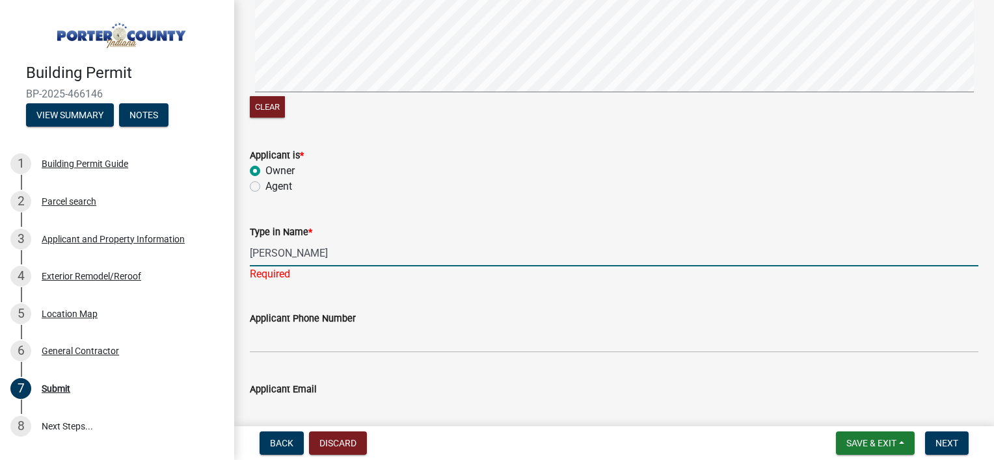
scroll to position [339, 0]
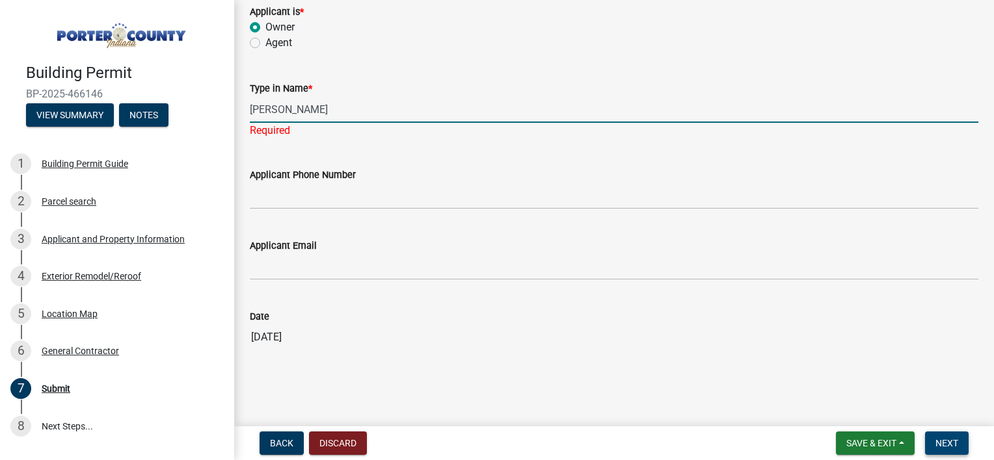
type input "[PERSON_NAME]"
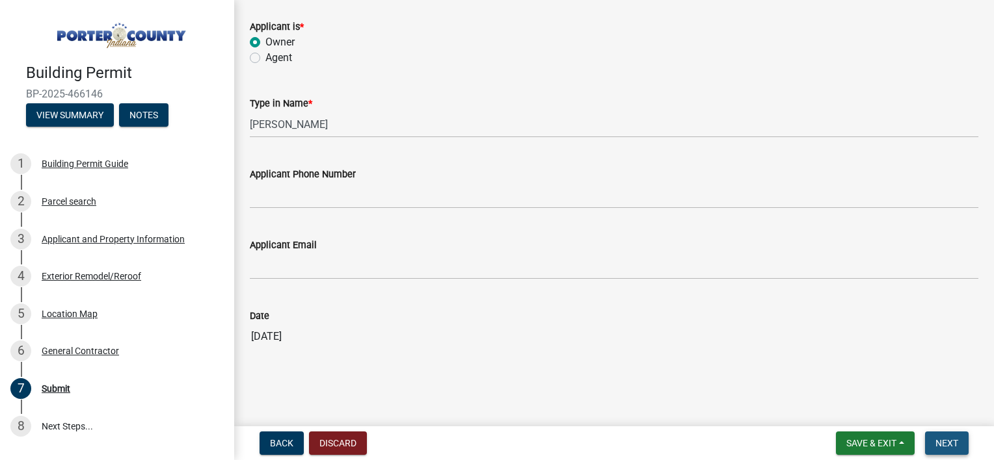
click at [965, 436] on button "Next" at bounding box center [947, 443] width 44 height 23
